Goal: Task Accomplishment & Management: Use online tool/utility

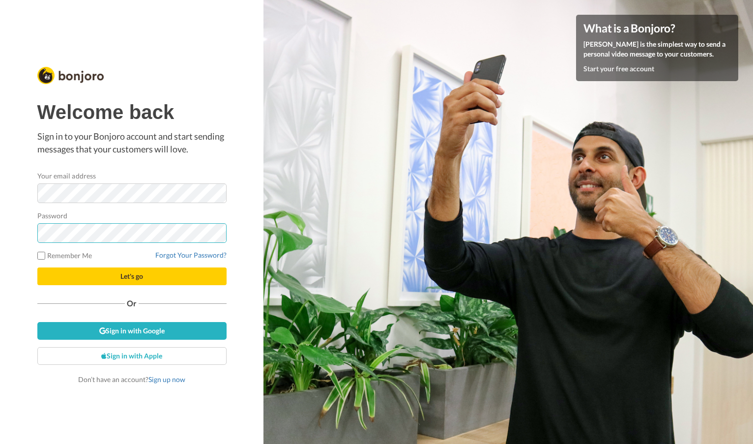
click at [132, 276] on button "Let's go" at bounding box center [131, 276] width 189 height 18
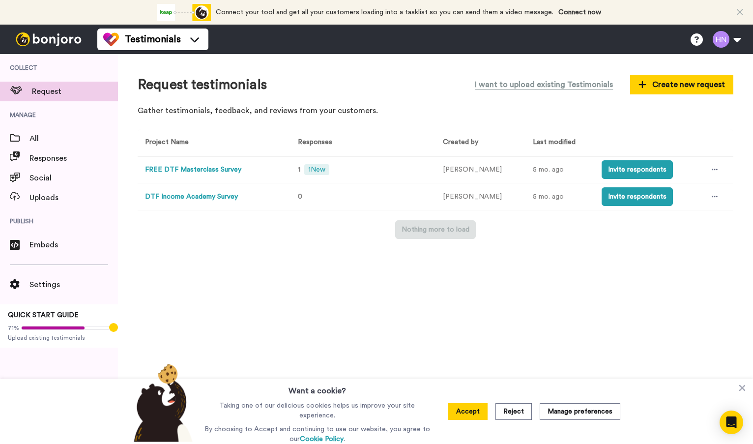
click at [231, 167] on button "FREE DTF Masterclass Survey" at bounding box center [193, 170] width 96 height 10
